Goal: Navigation & Orientation: Find specific page/section

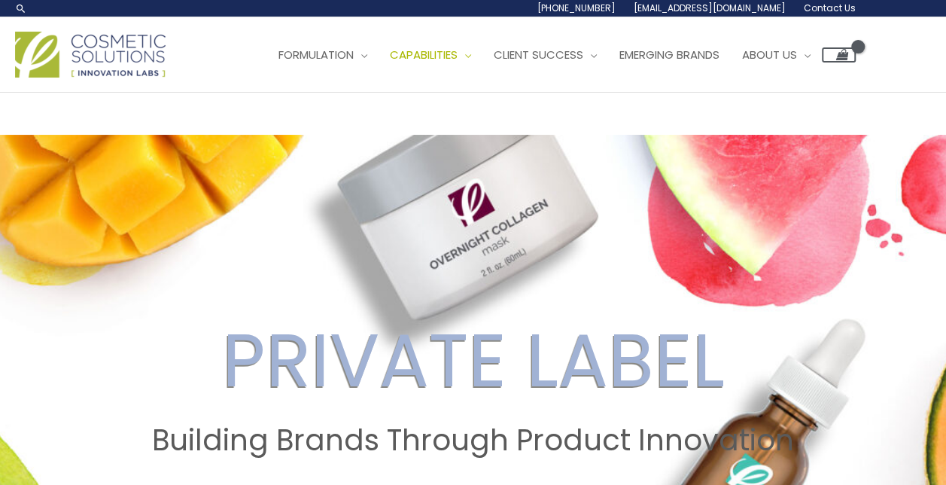
click at [129, 51] on img at bounding box center [90, 55] width 151 height 46
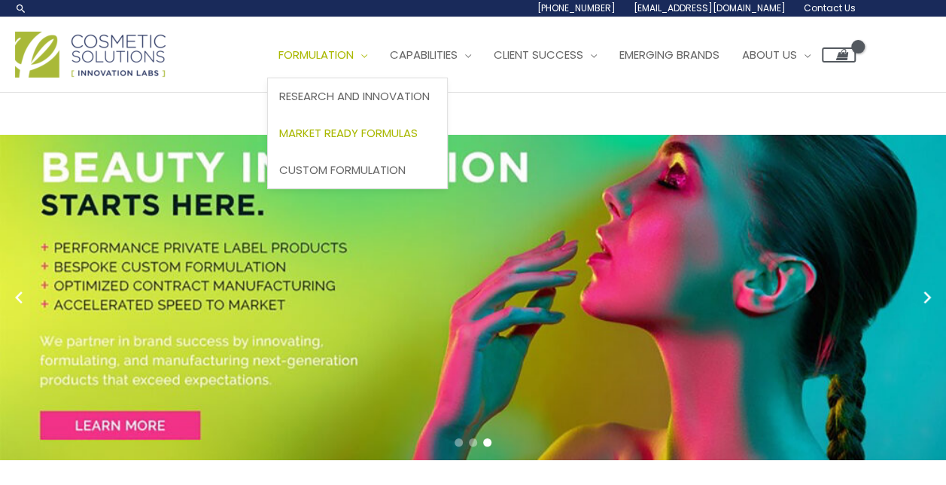
click at [413, 133] on span "Market Ready Formulas" at bounding box center [348, 133] width 139 height 16
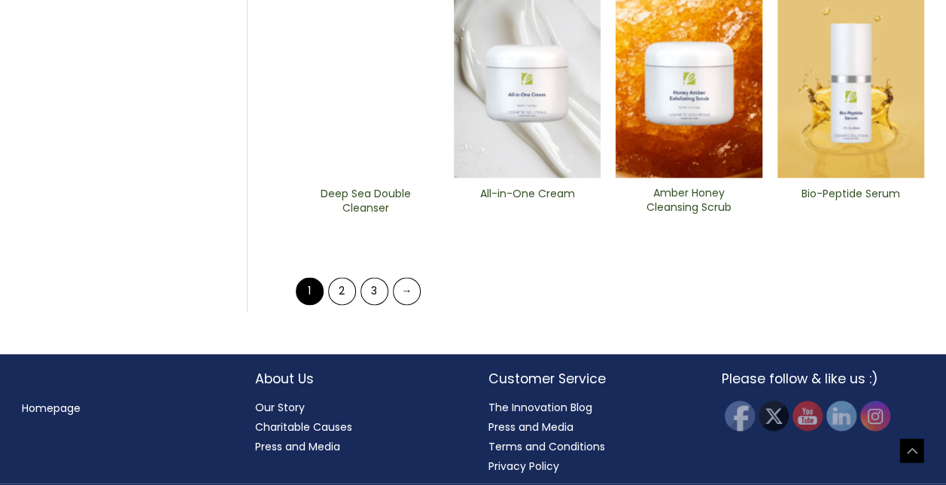
scroll to position [795, 0]
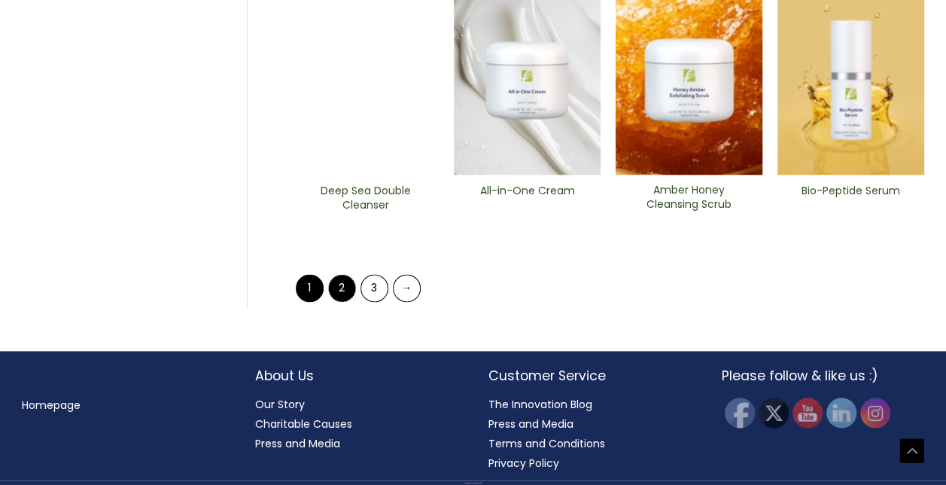
click at [340, 283] on link "2" at bounding box center [342, 288] width 28 height 28
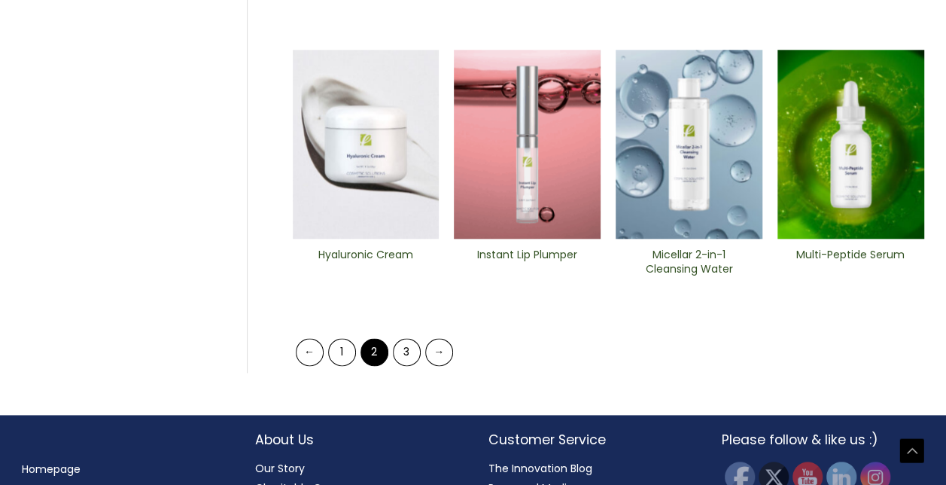
scroll to position [730, 0]
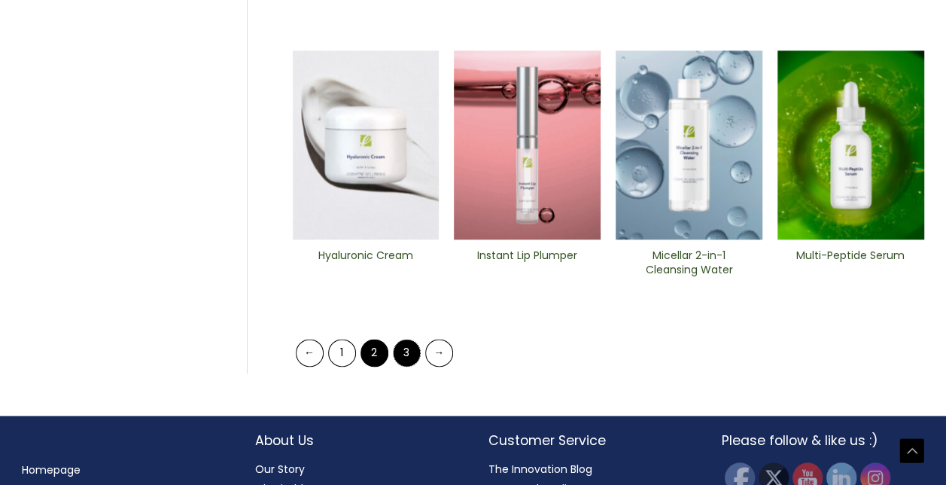
click at [404, 355] on link "3" at bounding box center [407, 353] width 28 height 28
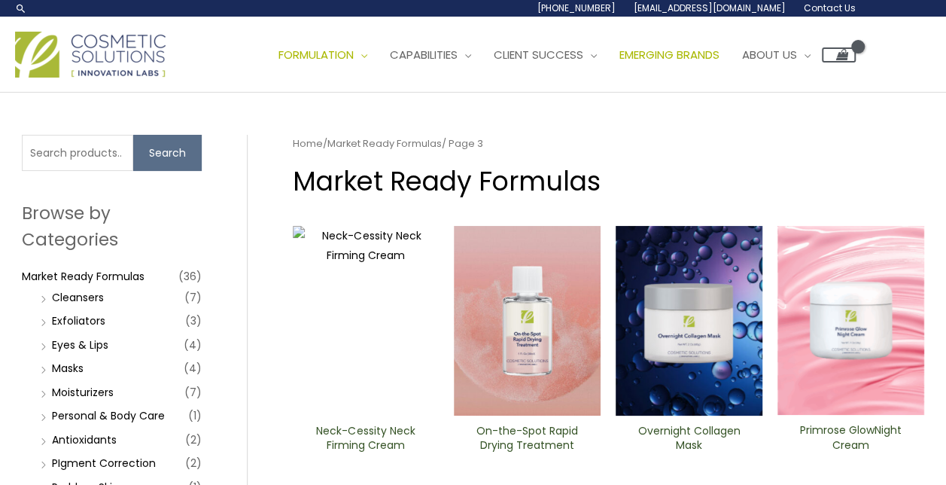
click at [678, 47] on span "Emerging Brands" at bounding box center [670, 55] width 100 height 16
